Goal: Navigation & Orientation: Find specific page/section

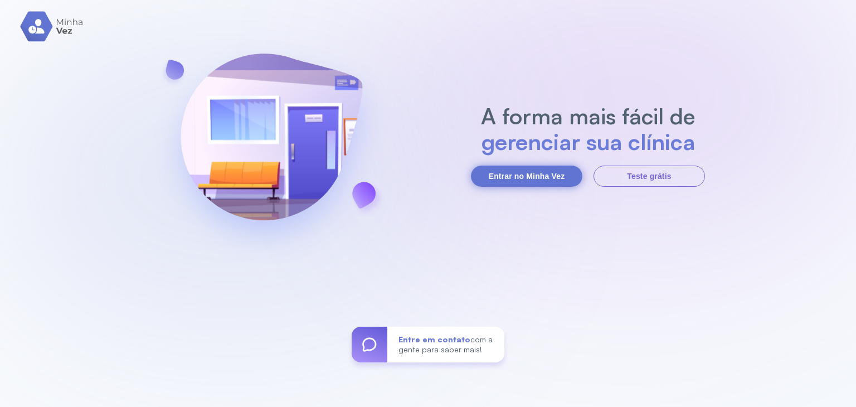
click at [511, 176] on button "Entrar no Minha Vez" at bounding box center [527, 176] width 112 height 21
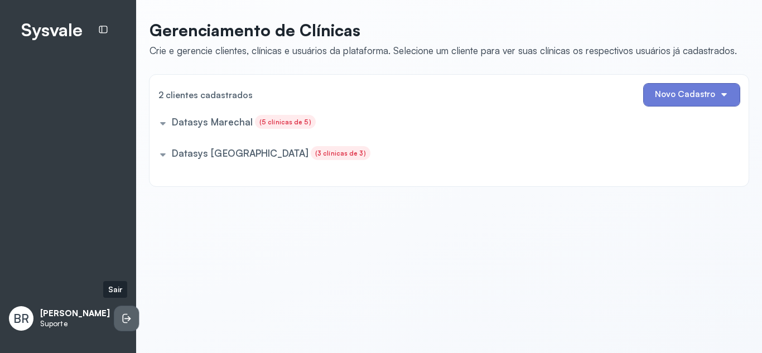
click at [114, 324] on li at bounding box center [126, 318] width 25 height 25
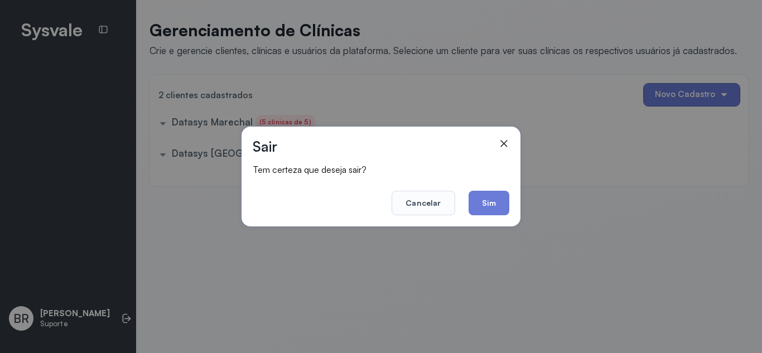
click at [495, 200] on button "Sim" at bounding box center [488, 203] width 41 height 25
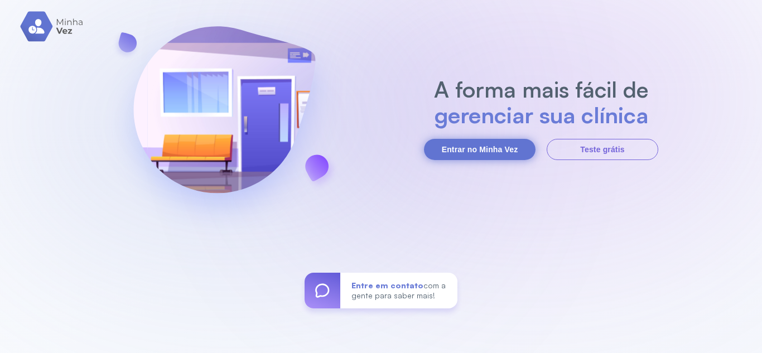
click at [493, 148] on button "Entrar no Minha Vez" at bounding box center [480, 149] width 112 height 21
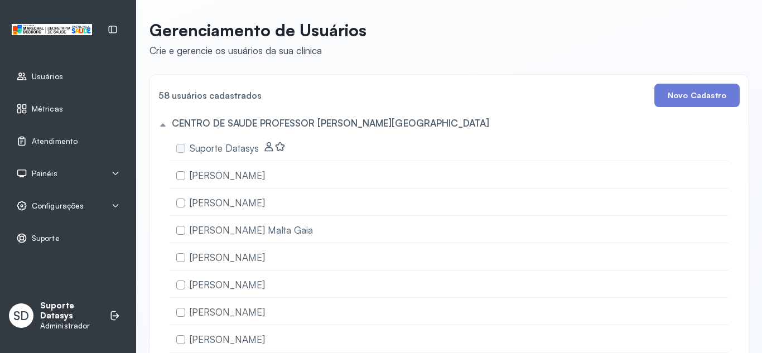
click at [80, 217] on div "Configurações" at bounding box center [68, 206] width 123 height 26
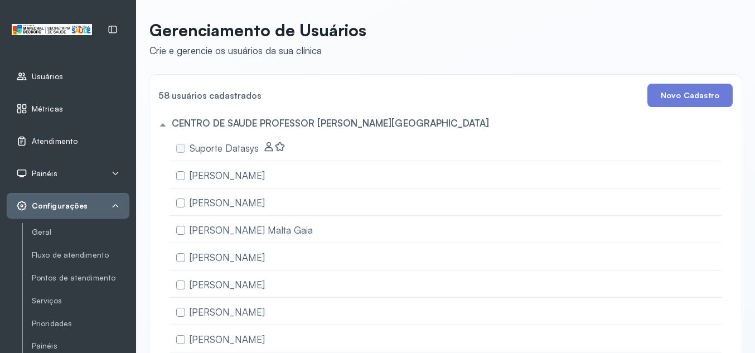
click at [46, 212] on div "Configurações" at bounding box center [68, 206] width 123 height 26
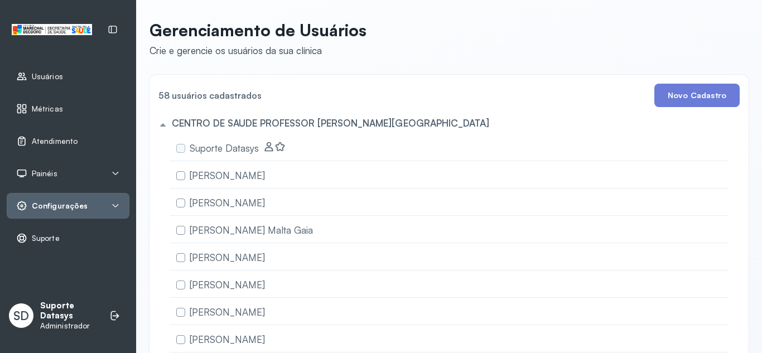
click at [56, 217] on div "Configurações" at bounding box center [68, 206] width 123 height 26
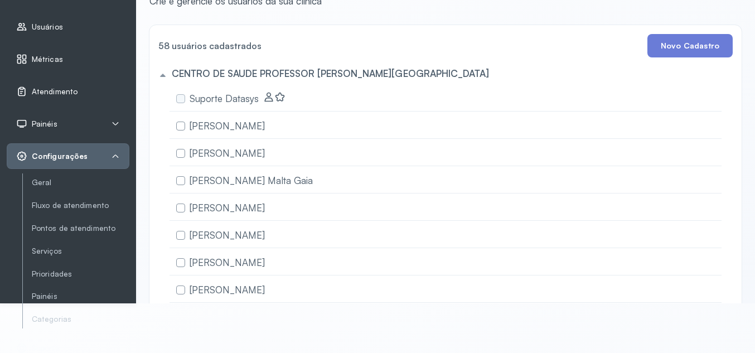
scroll to position [97, 0]
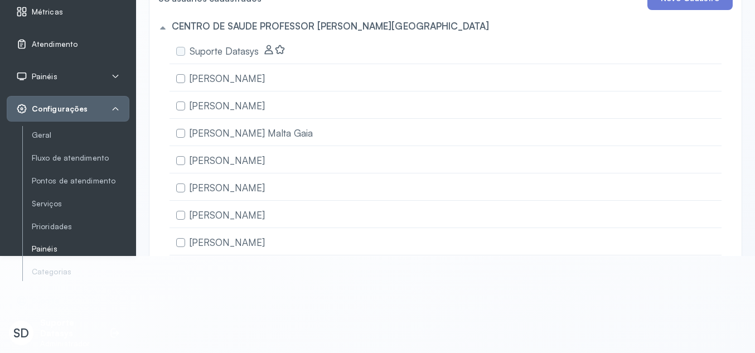
click at [51, 245] on link "Painéis" at bounding box center [81, 248] width 98 height 9
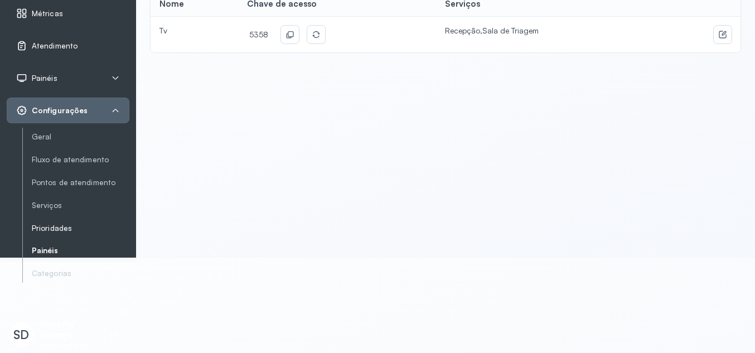
scroll to position [97, 0]
click at [50, 136] on link "Geral" at bounding box center [81, 134] width 98 height 9
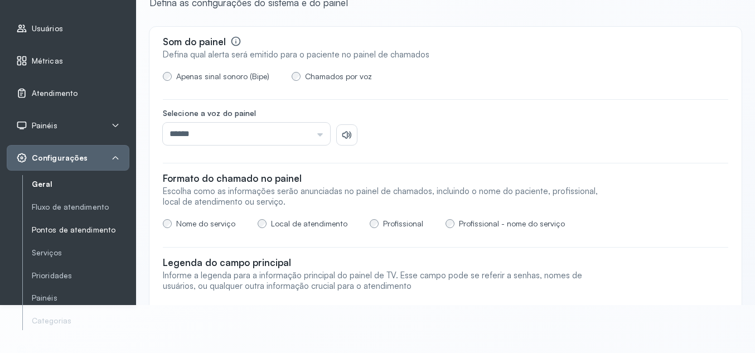
scroll to position [97, 0]
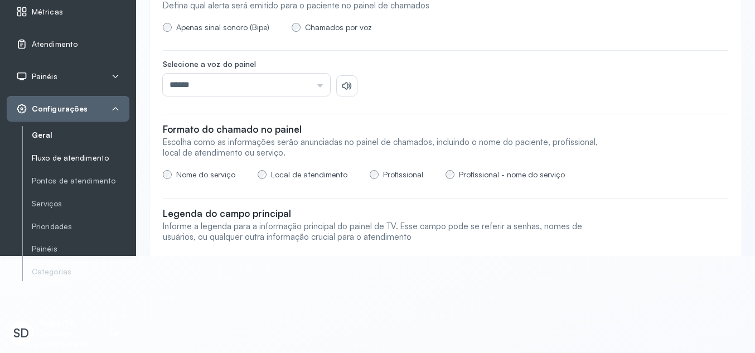
click at [67, 154] on link "Fluxo de atendimento" at bounding box center [81, 157] width 98 height 9
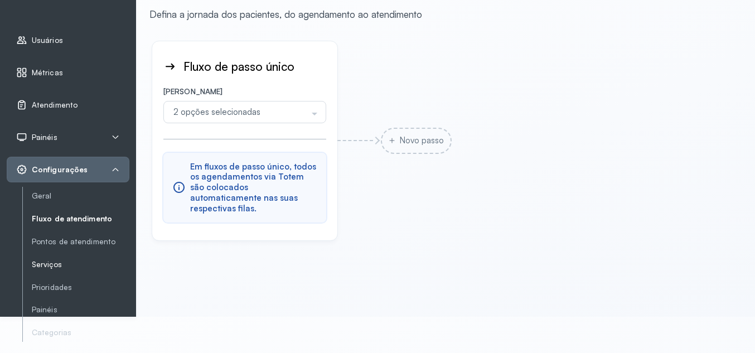
scroll to position [56, 0]
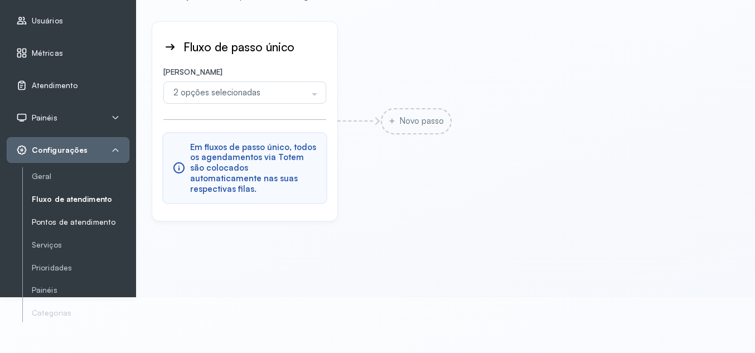
click at [62, 225] on link "Pontos de atendimento" at bounding box center [81, 221] width 98 height 9
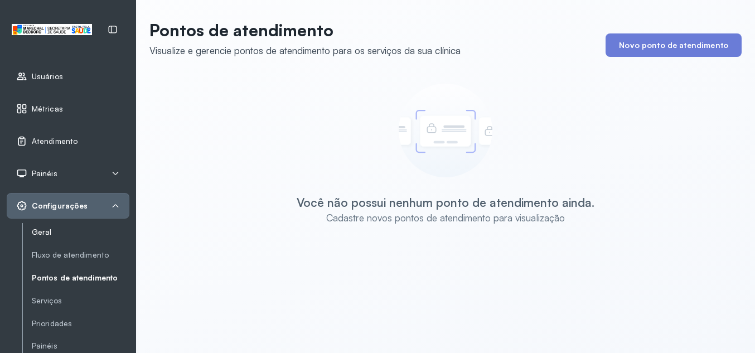
click at [49, 233] on link "Geral" at bounding box center [81, 231] width 98 height 9
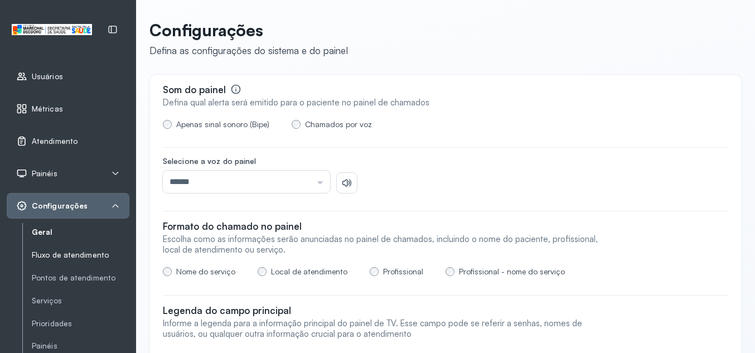
click at [97, 260] on link "Fluxo de atendimento" at bounding box center [81, 255] width 98 height 14
click at [79, 279] on link "Pontos de atendimento" at bounding box center [81, 277] width 98 height 9
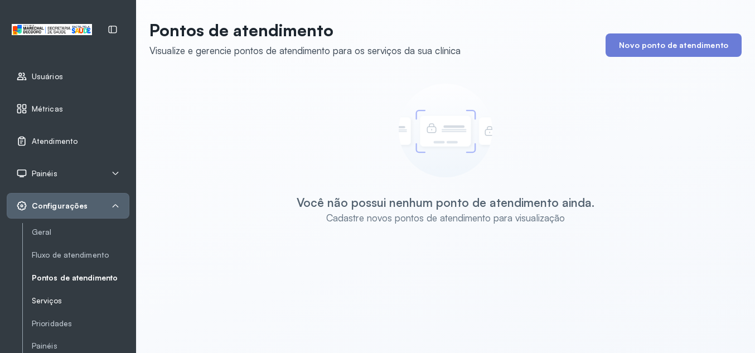
click at [51, 303] on link "Serviços" at bounding box center [81, 300] width 98 height 9
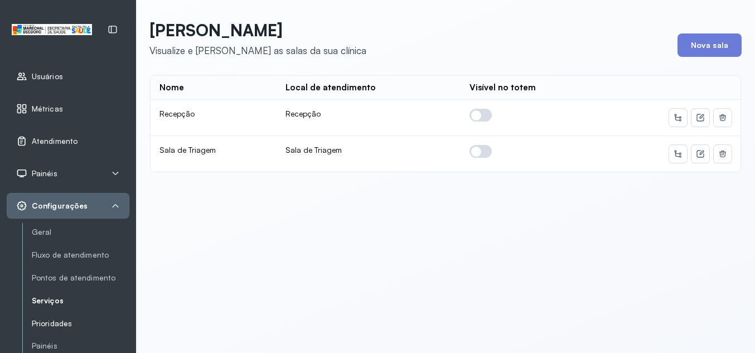
click at [51, 330] on link "Prioridades" at bounding box center [81, 324] width 98 height 14
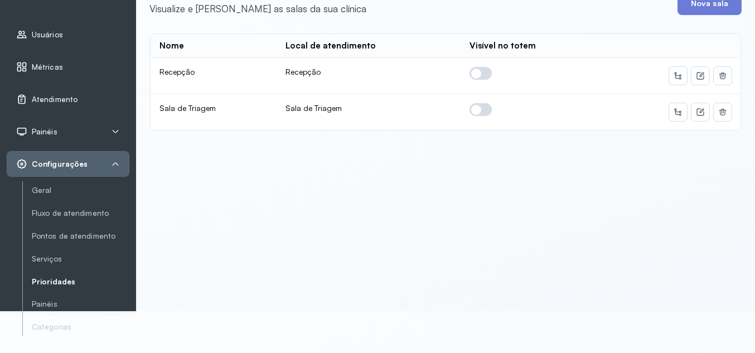
scroll to position [97, 0]
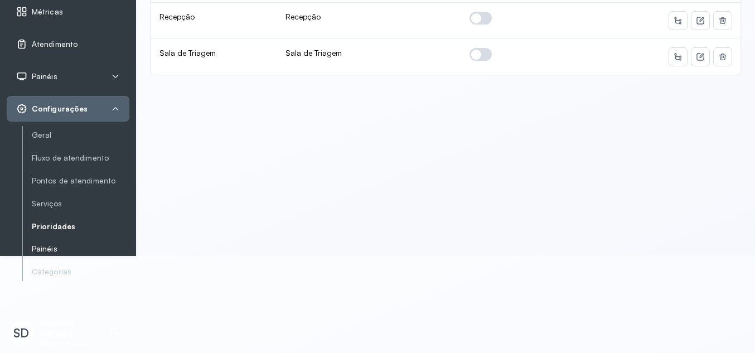
click at [49, 253] on link "Painéis" at bounding box center [81, 248] width 98 height 9
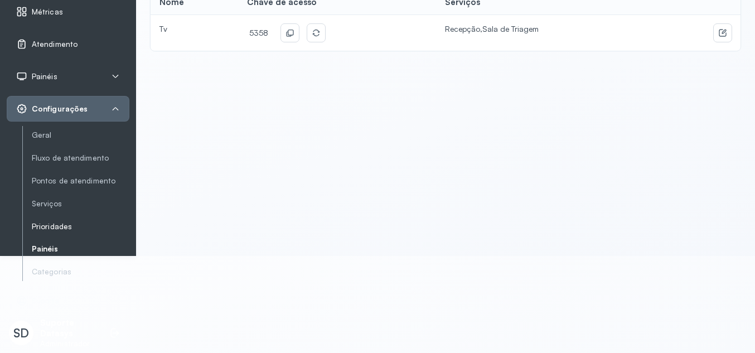
click at [66, 222] on link "Prioridades" at bounding box center [81, 226] width 98 height 9
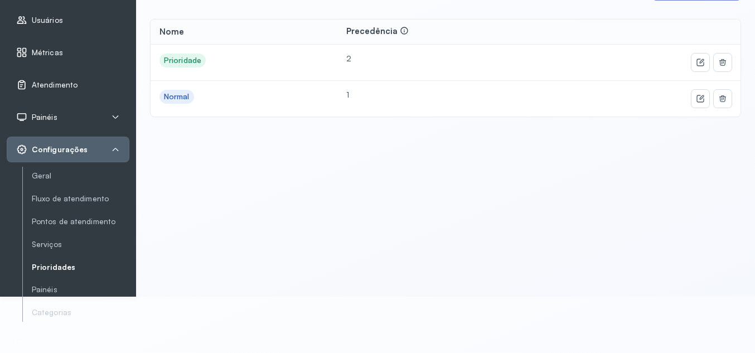
scroll to position [97, 0]
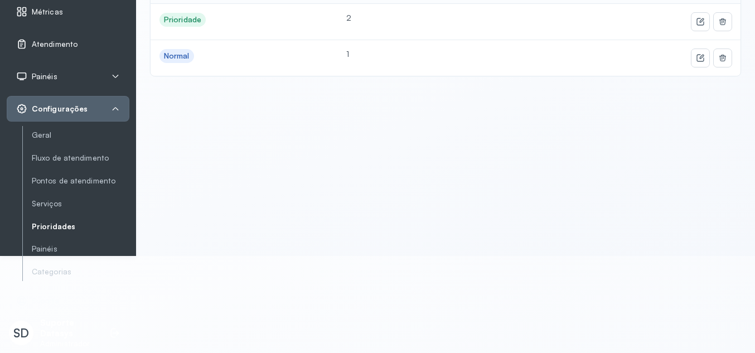
click at [49, 258] on div "Geral Fluxo de atendimento Pontos de atendimento Serviços Prioridades Painéis C…" at bounding box center [75, 203] width 107 height 155
click at [46, 256] on link "Painéis" at bounding box center [81, 249] width 98 height 14
click at [41, 255] on link "Painéis" at bounding box center [81, 249] width 98 height 14
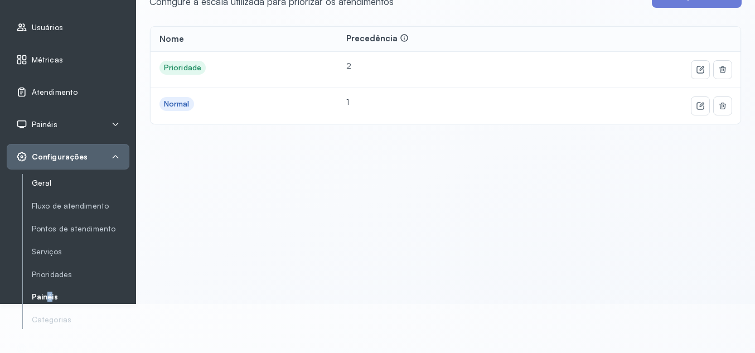
scroll to position [0, 0]
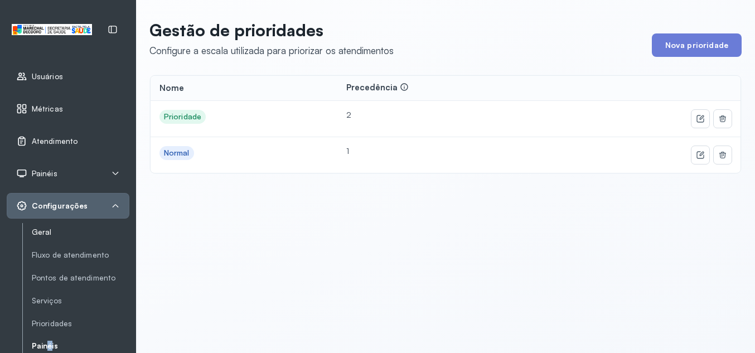
click at [47, 231] on link "Geral" at bounding box center [81, 231] width 98 height 9
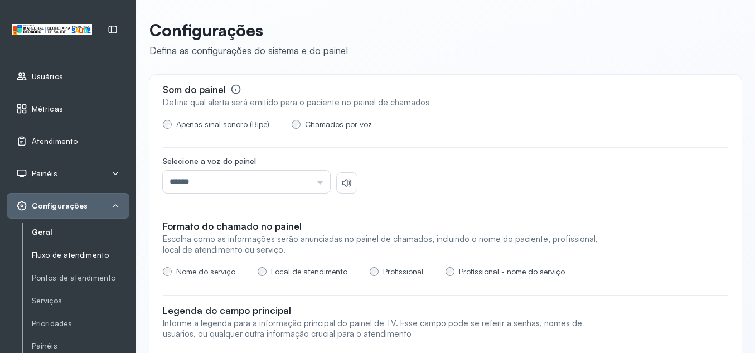
click at [91, 256] on link "Fluxo de atendimento" at bounding box center [81, 254] width 98 height 9
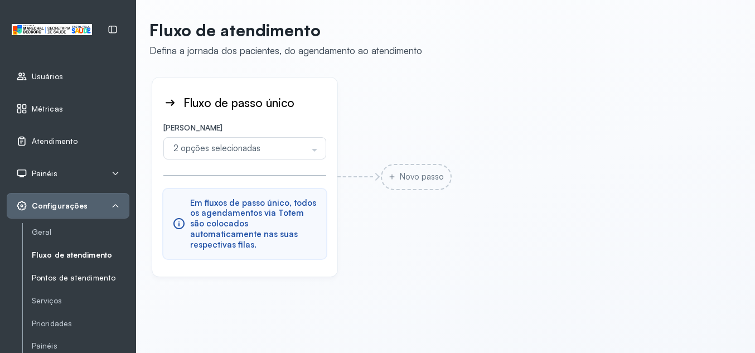
click at [65, 277] on link "Pontos de atendimento" at bounding box center [81, 277] width 98 height 9
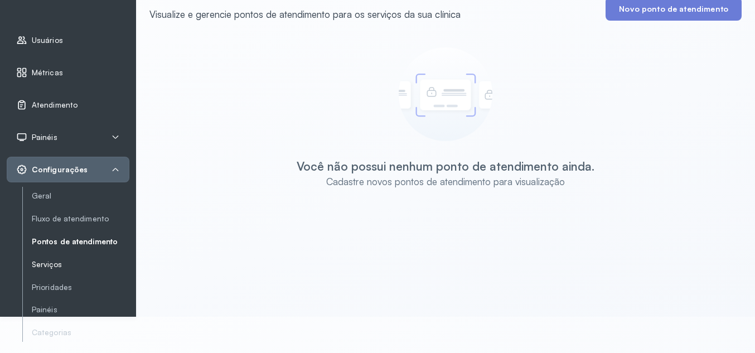
scroll to position [56, 0]
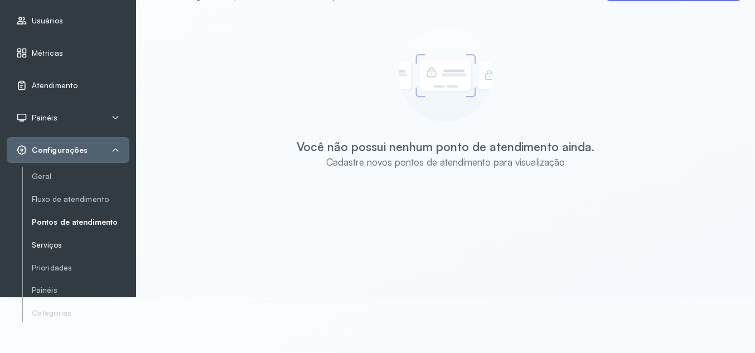
click at [61, 245] on link "Serviços" at bounding box center [81, 244] width 98 height 9
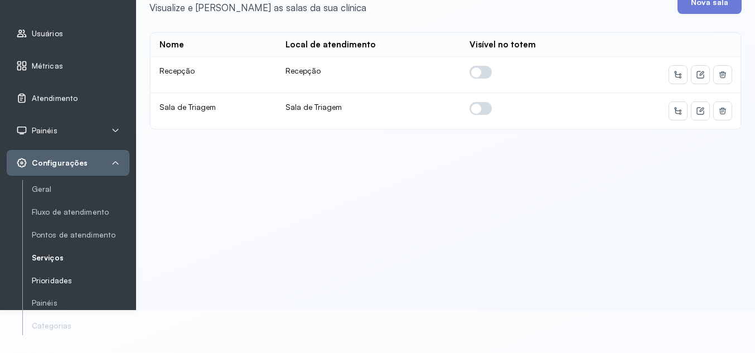
scroll to position [97, 0]
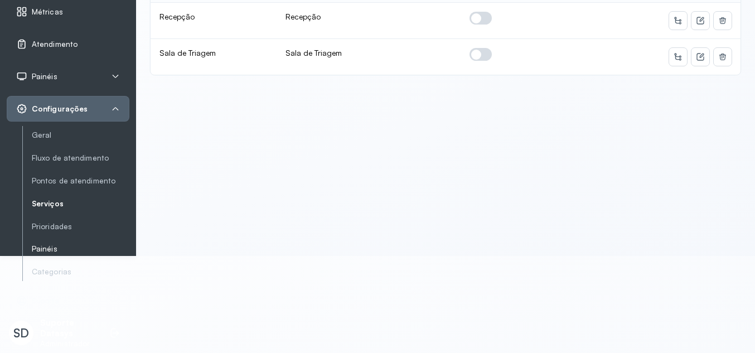
click at [44, 246] on link "Painéis" at bounding box center [81, 248] width 98 height 9
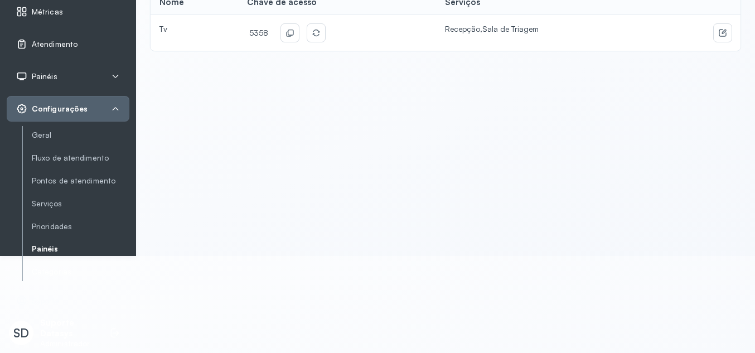
click at [50, 273] on link "Categorias" at bounding box center [81, 271] width 98 height 9
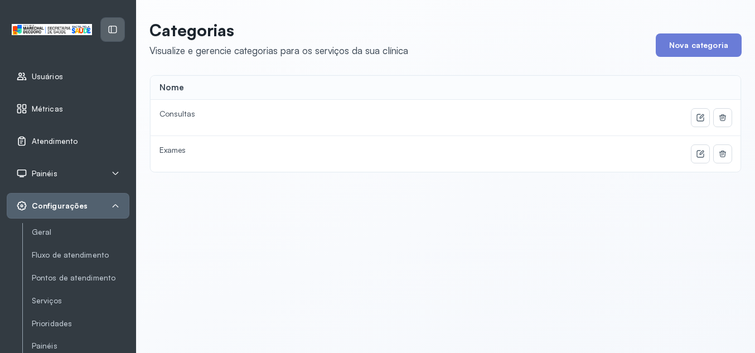
click at [110, 34] on icon at bounding box center [113, 30] width 10 height 10
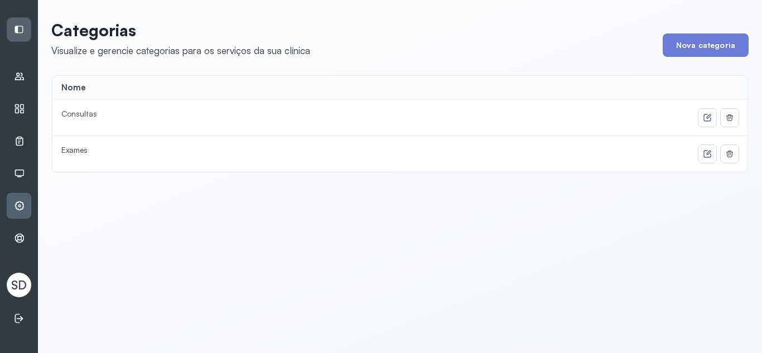
click at [23, 37] on div at bounding box center [18, 29] width 23 height 23
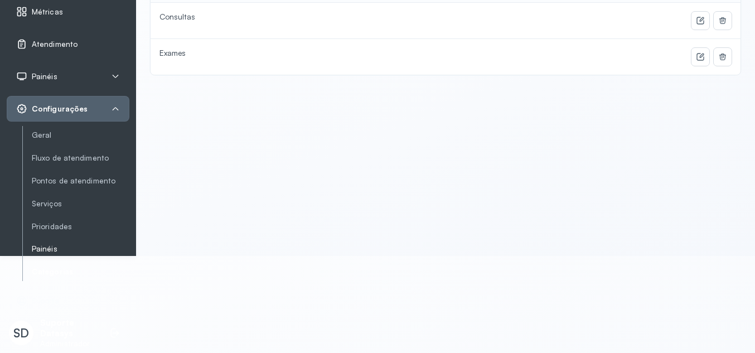
click at [37, 250] on link "Painéis" at bounding box center [81, 248] width 98 height 9
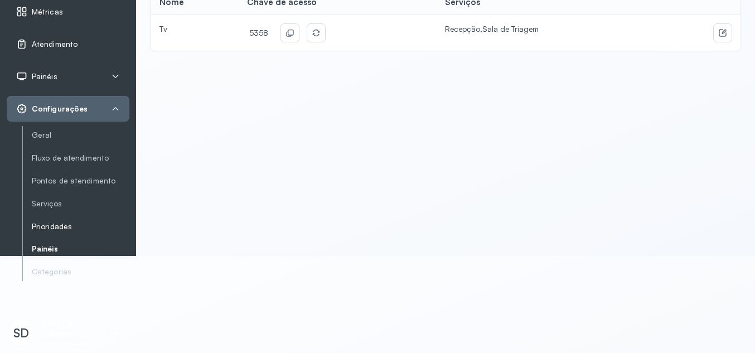
click at [55, 229] on link "Prioridades" at bounding box center [81, 226] width 98 height 9
click at [46, 205] on link "Serviços" at bounding box center [81, 203] width 98 height 9
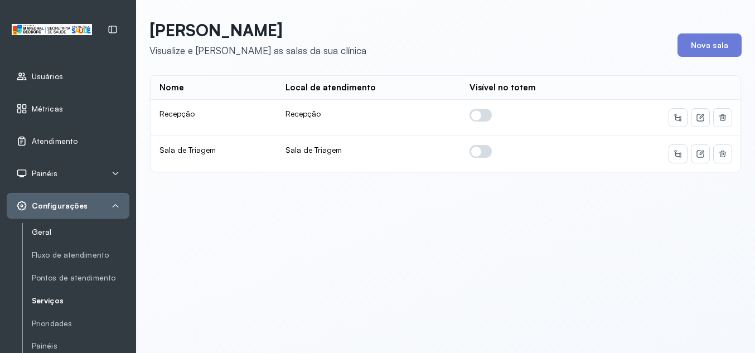
click at [45, 238] on link "Geral" at bounding box center [81, 232] width 98 height 14
click at [44, 241] on div "Geral Fluxo de atendimento Pontos de atendimento Serviços Prioridades Painéis C…" at bounding box center [75, 300] width 107 height 155
click at [43, 234] on link "Geral" at bounding box center [81, 231] width 98 height 9
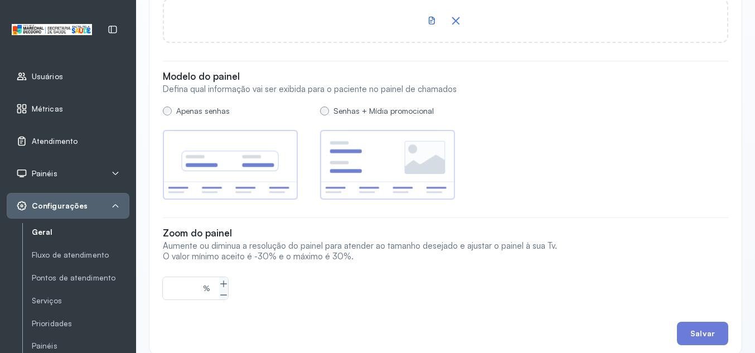
scroll to position [1053, 0]
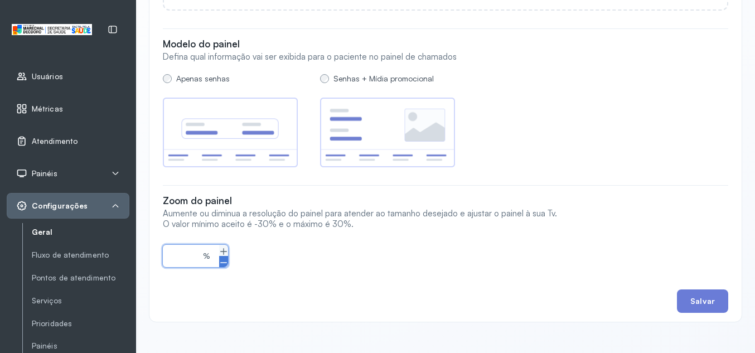
click at [220, 258] on icon at bounding box center [223, 262] width 9 height 9
type input "***"
click at [686, 298] on button "Salvar" at bounding box center [702, 300] width 51 height 23
click at [71, 299] on link "Serviços" at bounding box center [81, 300] width 98 height 9
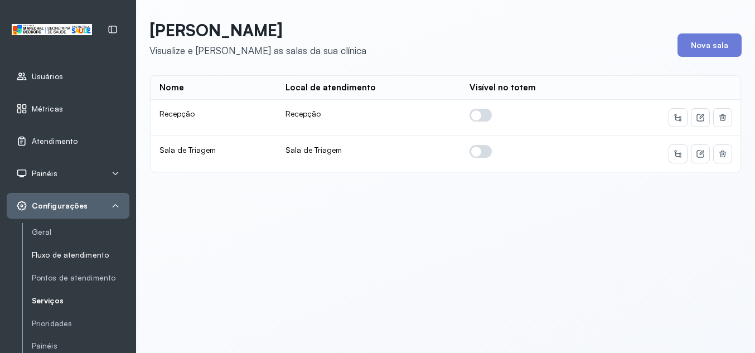
click at [54, 255] on link "Fluxo de atendimento" at bounding box center [81, 254] width 98 height 9
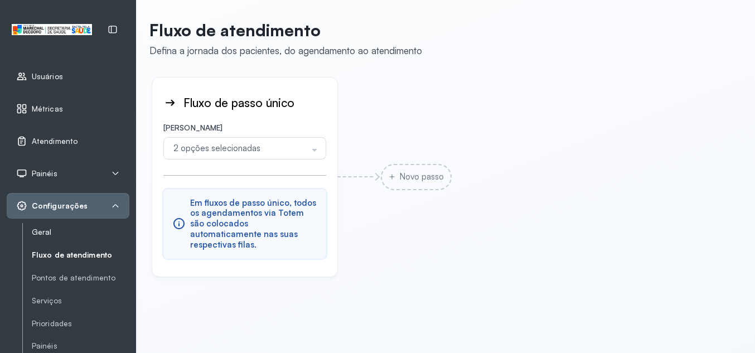
click at [42, 234] on link "Geral" at bounding box center [81, 231] width 98 height 9
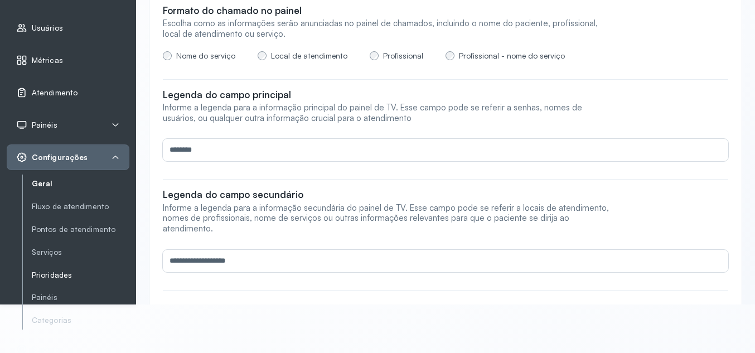
scroll to position [97, 0]
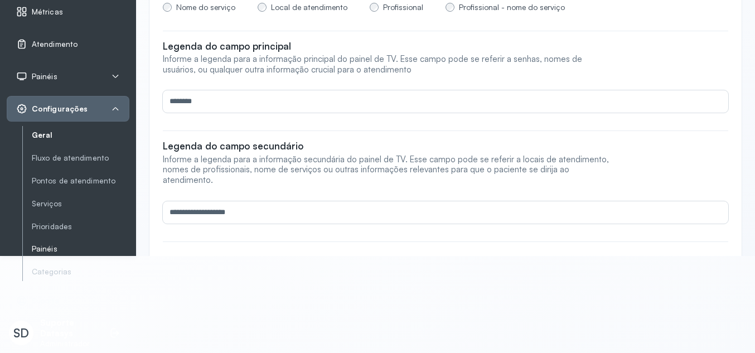
click at [50, 251] on link "Painéis" at bounding box center [81, 248] width 98 height 9
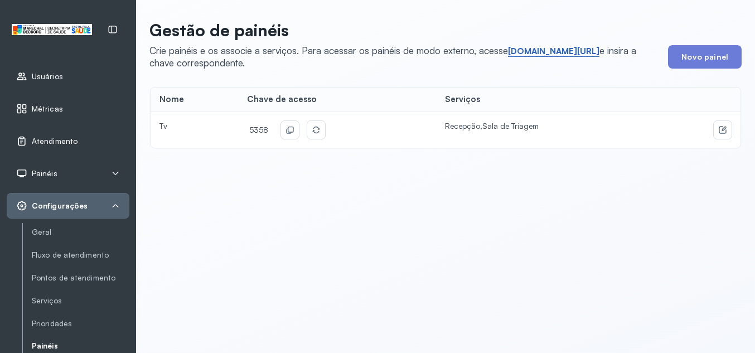
click at [545, 46] on link "short.sysvale.com/tv" at bounding box center [553, 51] width 91 height 11
click at [285, 134] on button at bounding box center [290, 130] width 18 height 18
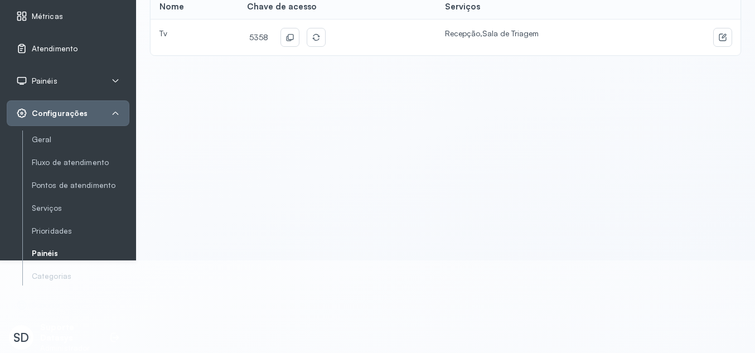
scroll to position [97, 0]
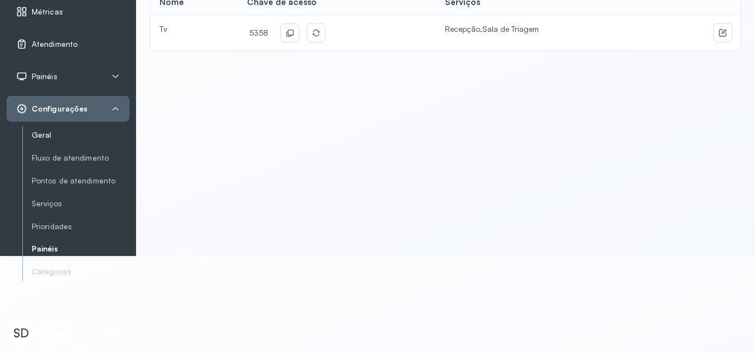
click at [54, 130] on link "Geral" at bounding box center [81, 135] width 98 height 14
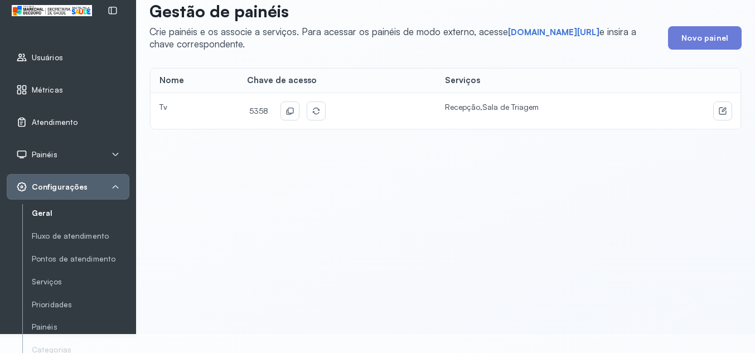
scroll to position [0, 0]
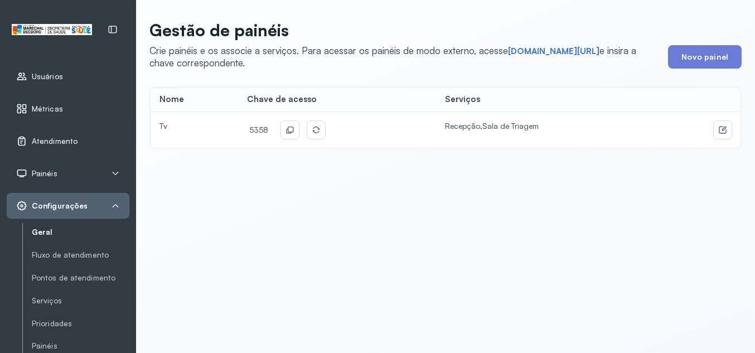
click at [39, 232] on link "Geral" at bounding box center [81, 231] width 98 height 9
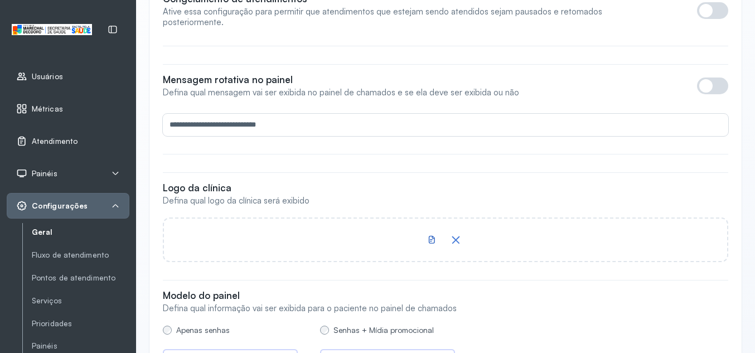
scroll to position [774, 0]
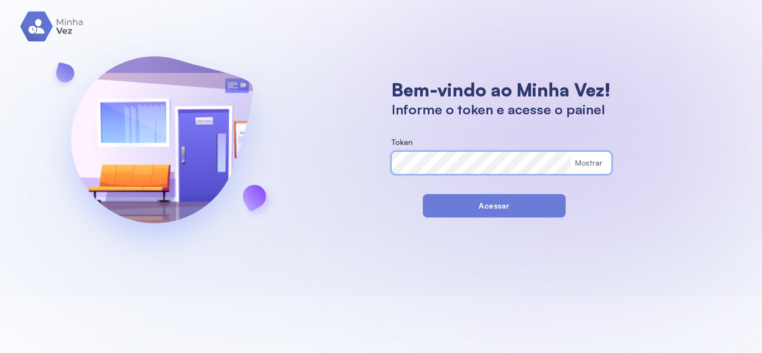
click at [308, 143] on div "Bem-vindo ao Minha Vez! Informe o token e acesse o painel Token Mostrar Acessar" at bounding box center [381, 148] width 762 height 296
click at [440, 203] on button "Acessar" at bounding box center [494, 205] width 143 height 23
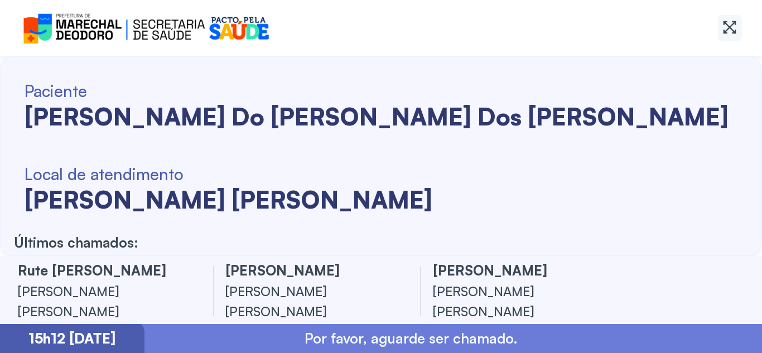
click at [737, 22] on icon at bounding box center [729, 28] width 16 height 16
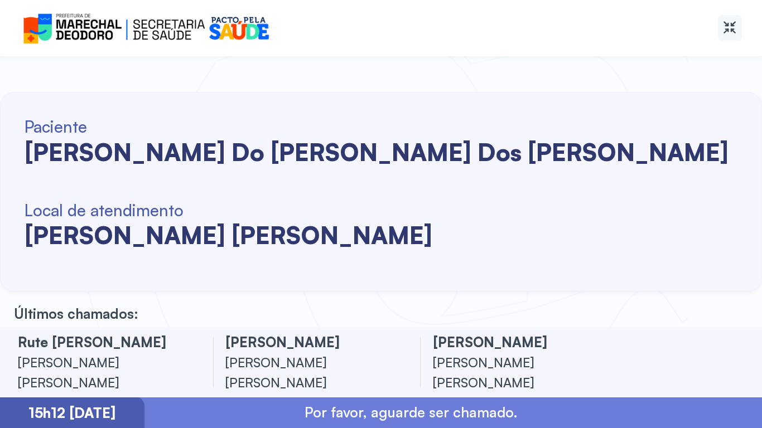
click at [728, 32] on icon at bounding box center [729, 28] width 16 height 16
